Goal: Check status

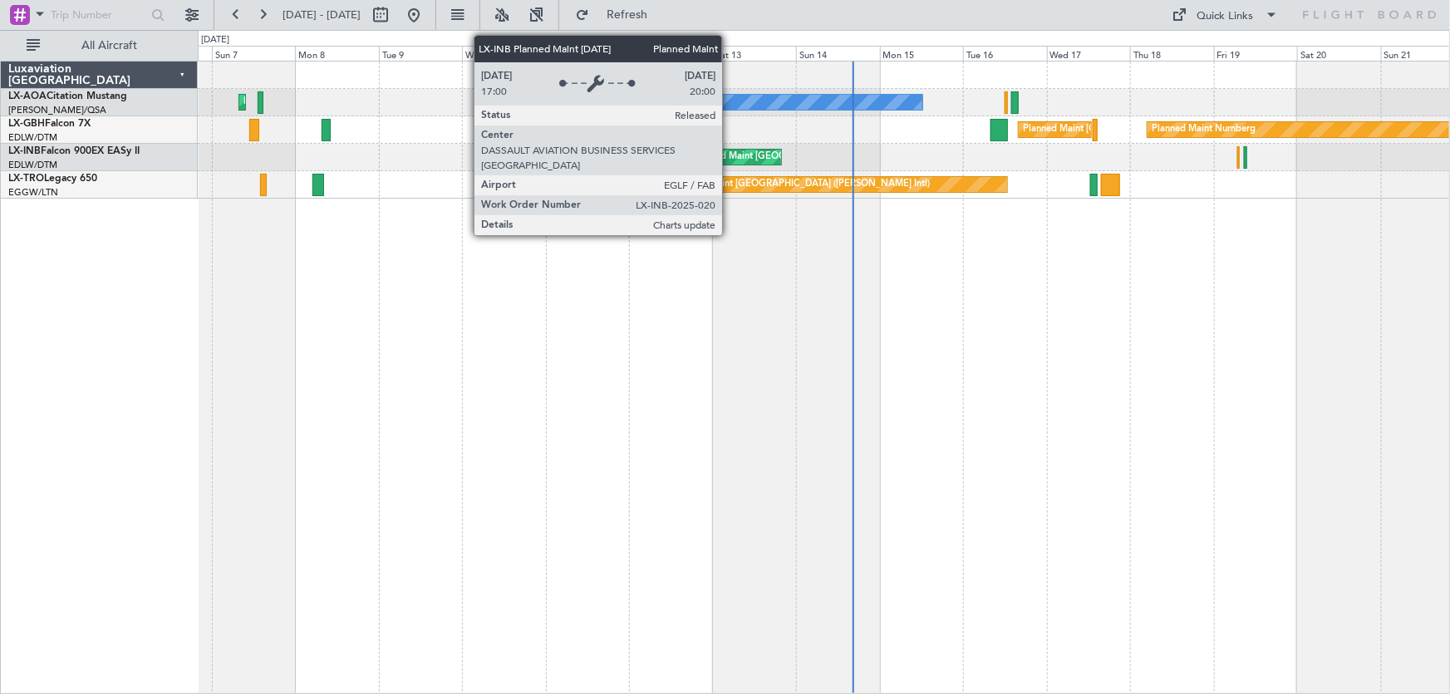
click at [730, 157] on div "Planned Maint [GEOGRAPHIC_DATA] ([GEOGRAPHIC_DATA])" at bounding box center [823, 157] width 262 height 25
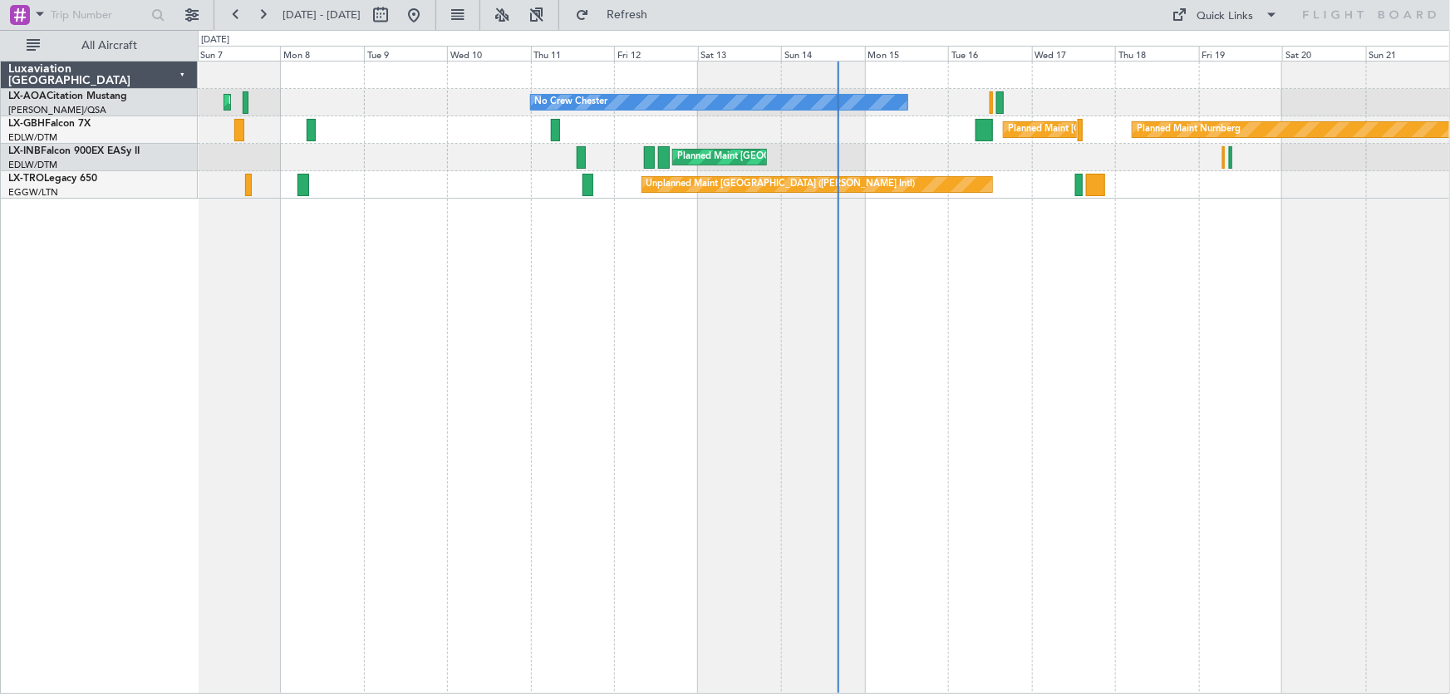
click at [1135, 350] on div "Planned Maint [GEOGRAPHIC_DATA] ([GEOGRAPHIC_DATA]) No Crew [PERSON_NAME] No Cr…" at bounding box center [824, 377] width 1253 height 633
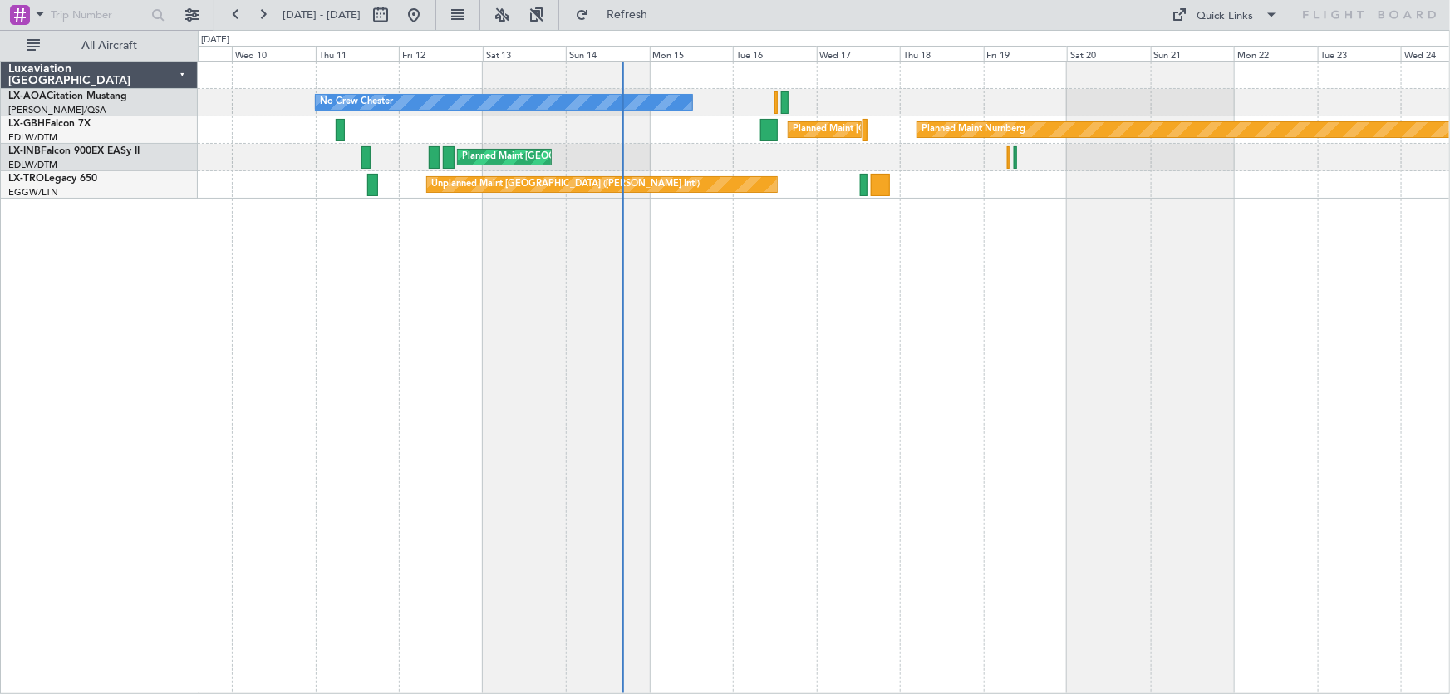
click at [1074, 385] on div "No Crew [PERSON_NAME] Planned Maint [GEOGRAPHIC_DATA] ([GEOGRAPHIC_DATA]) No Cr…" at bounding box center [824, 377] width 1253 height 633
click at [946, 462] on div "No Crew [PERSON_NAME] Planned Maint [GEOGRAPHIC_DATA] ([GEOGRAPHIC_DATA]) No Cr…" at bounding box center [824, 377] width 1253 height 633
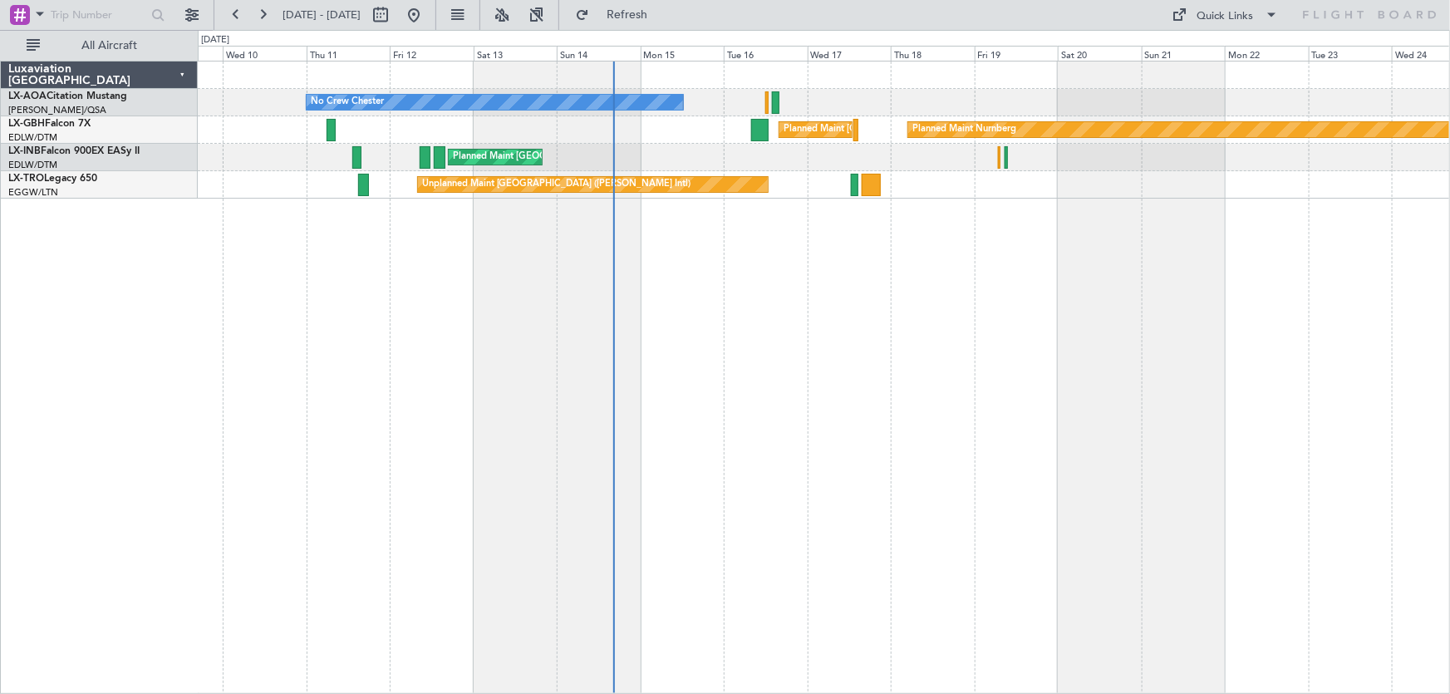
click at [623, 357] on div "No Crew [PERSON_NAME] Planned Maint [GEOGRAPHIC_DATA] ([GEOGRAPHIC_DATA]) No Cr…" at bounding box center [824, 377] width 1253 height 633
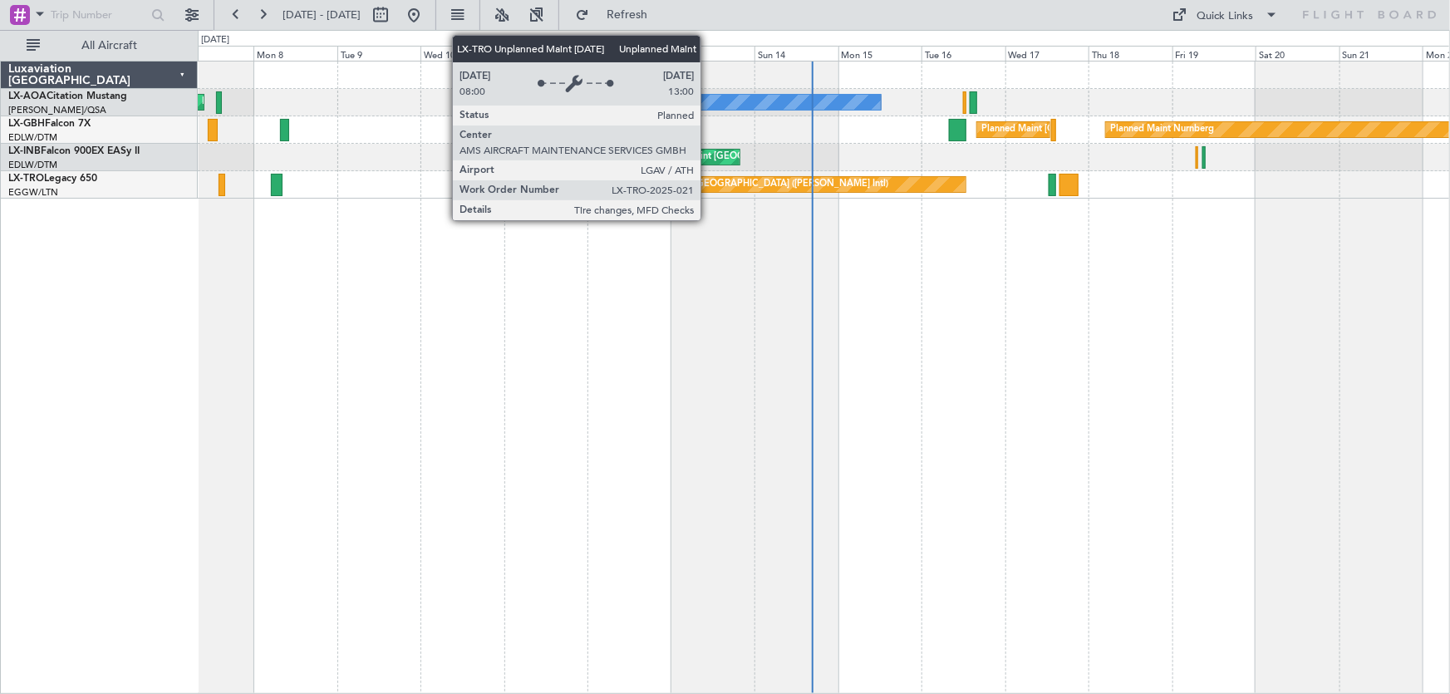
click at [708, 184] on div "Unplanned Maint [GEOGRAPHIC_DATA] ([PERSON_NAME] Intl)" at bounding box center [754, 184] width 269 height 25
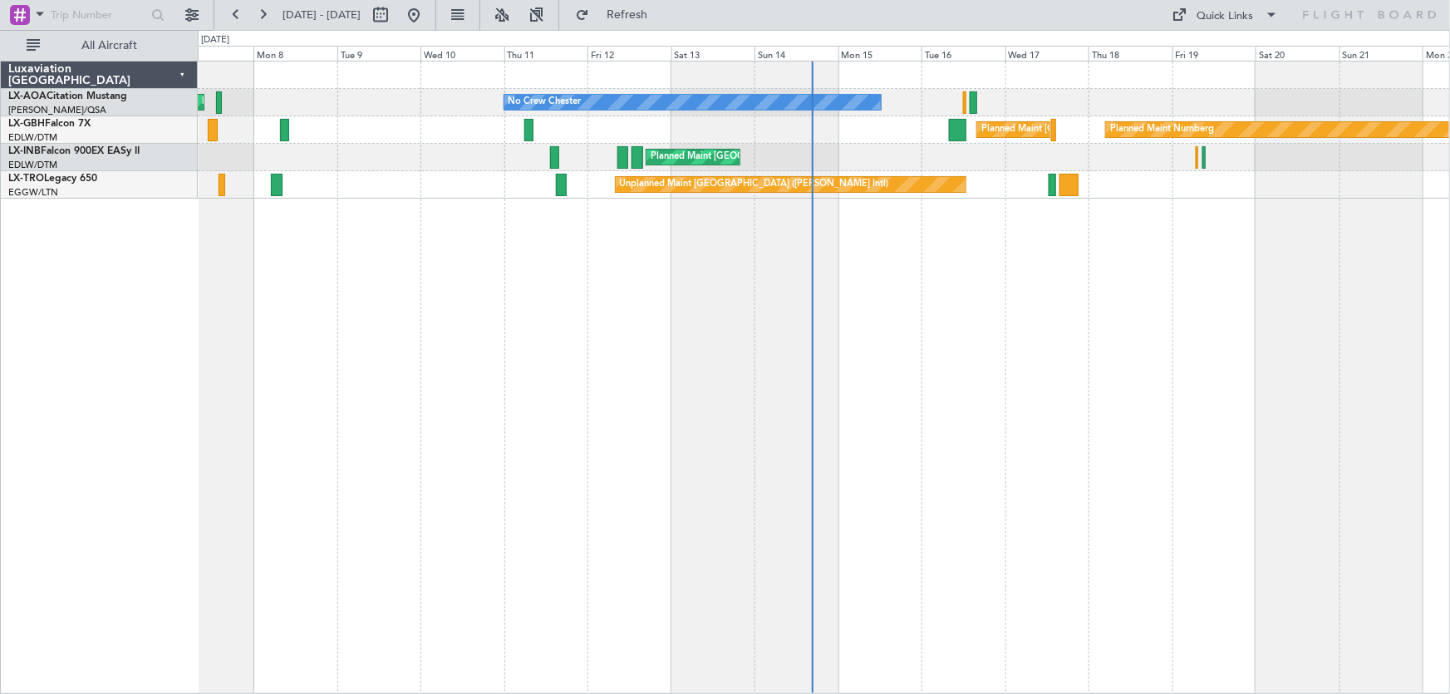
click at [1153, 637] on div "No Crew [PERSON_NAME] Planned Maint [GEOGRAPHIC_DATA] ([GEOGRAPHIC_DATA]) No Cr…" at bounding box center [824, 377] width 1253 height 633
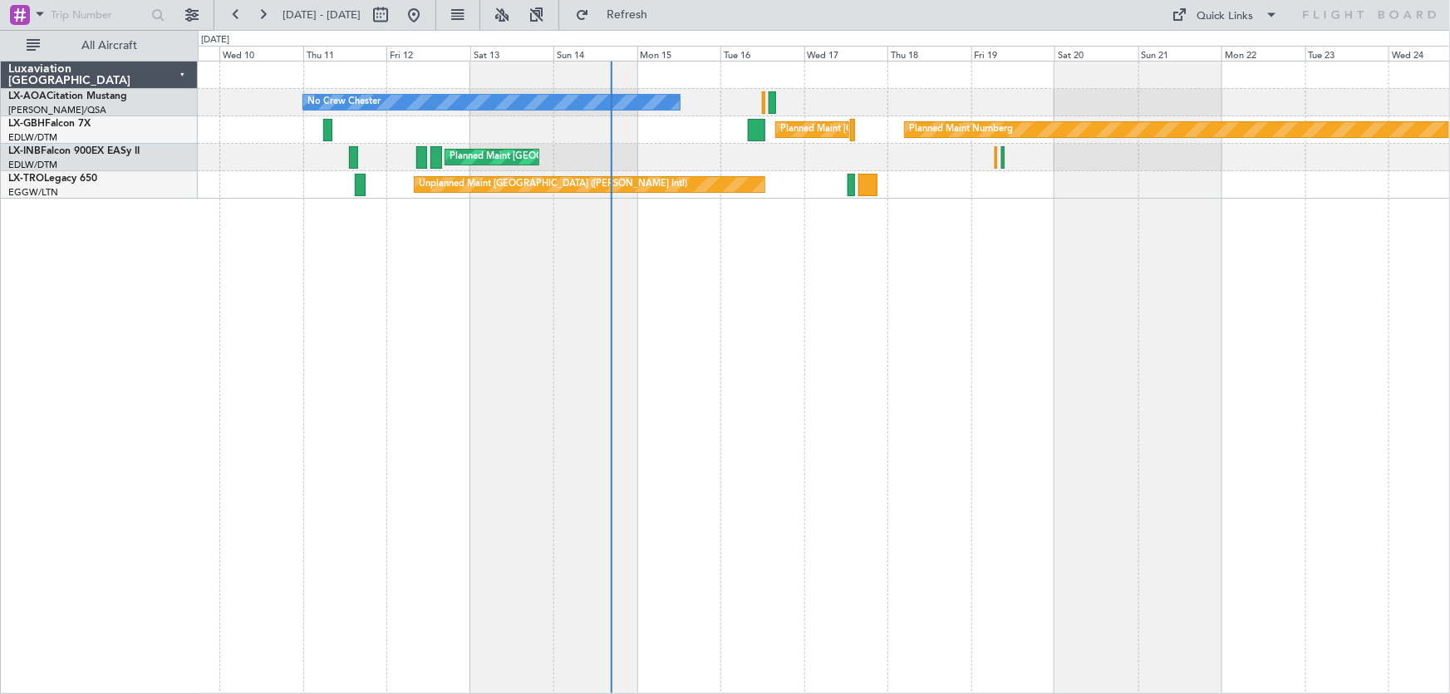
click at [1109, 358] on div "No Crew [PERSON_NAME] Planned Maint [GEOGRAPHIC_DATA] ([GEOGRAPHIC_DATA]) Plann…" at bounding box center [824, 377] width 1253 height 633
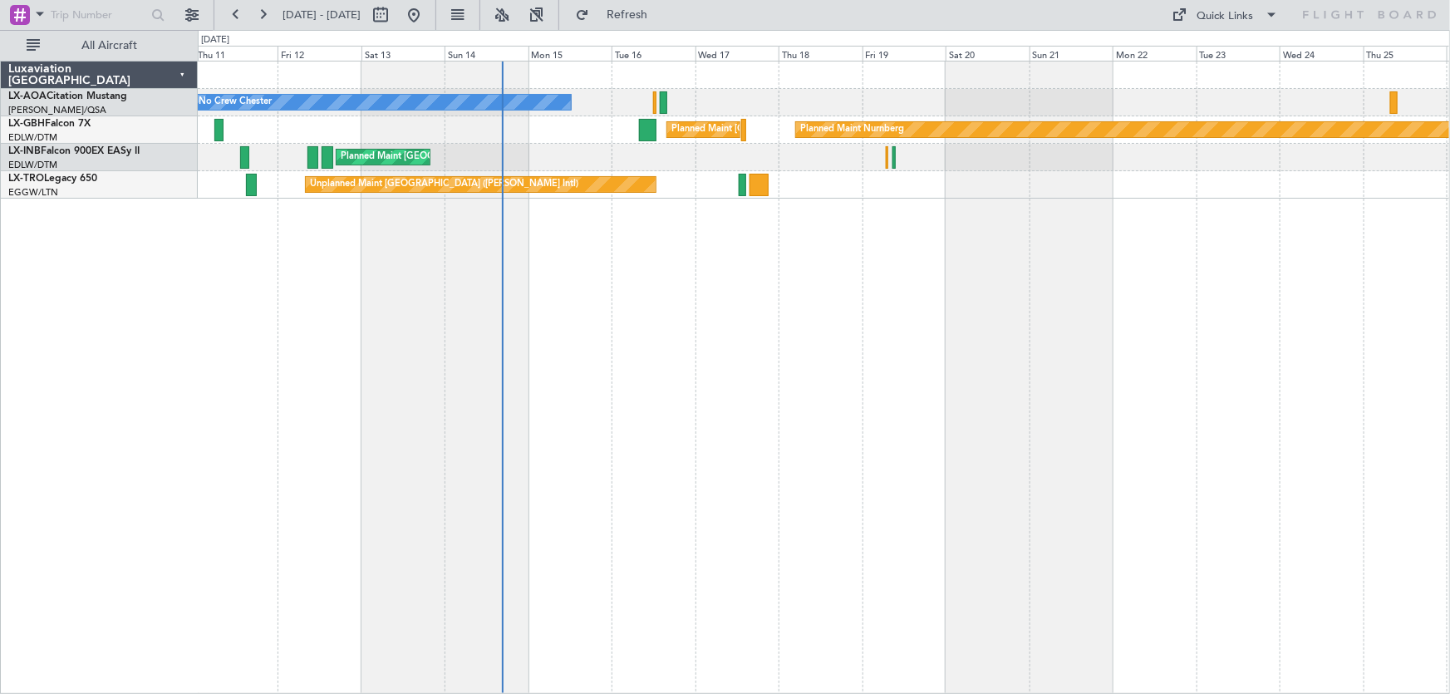
click at [1150, 352] on div "No Crew [PERSON_NAME] Planned Maint [GEOGRAPHIC_DATA] ([GEOGRAPHIC_DATA]) Plann…" at bounding box center [824, 377] width 1253 height 633
click at [867, 307] on div "No Crew [PERSON_NAME] Planned Maint [GEOGRAPHIC_DATA] ([GEOGRAPHIC_DATA]) Plann…" at bounding box center [824, 377] width 1253 height 633
